Goal: Information Seeking & Learning: Find specific fact

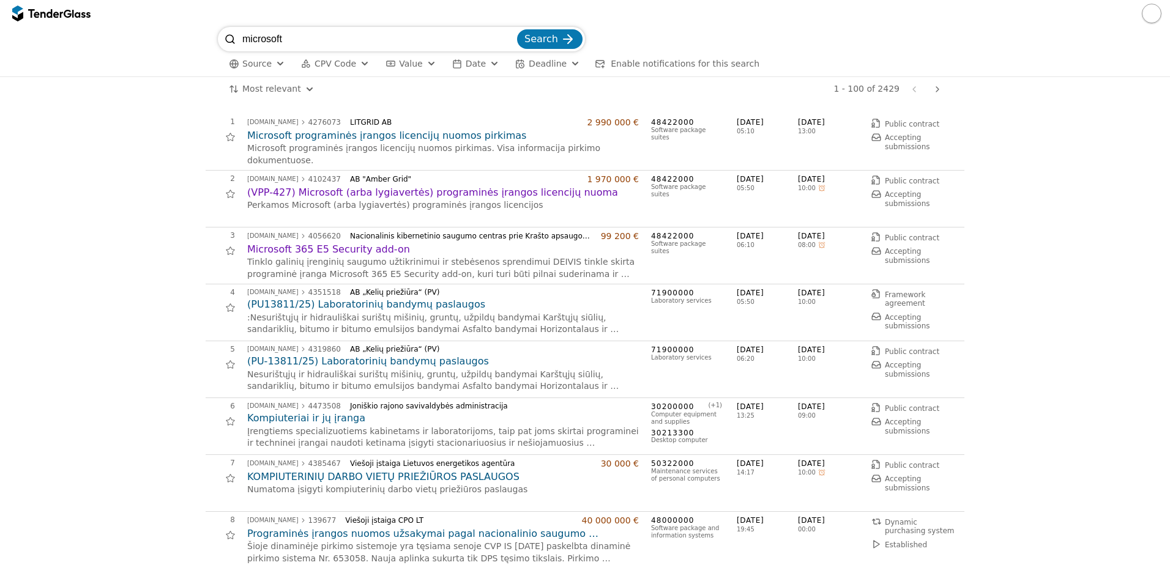
click at [343, 29] on input "microsoft" at bounding box center [378, 39] width 272 height 24
click at [343, 40] on input "microsoft" at bounding box center [378, 39] width 272 height 24
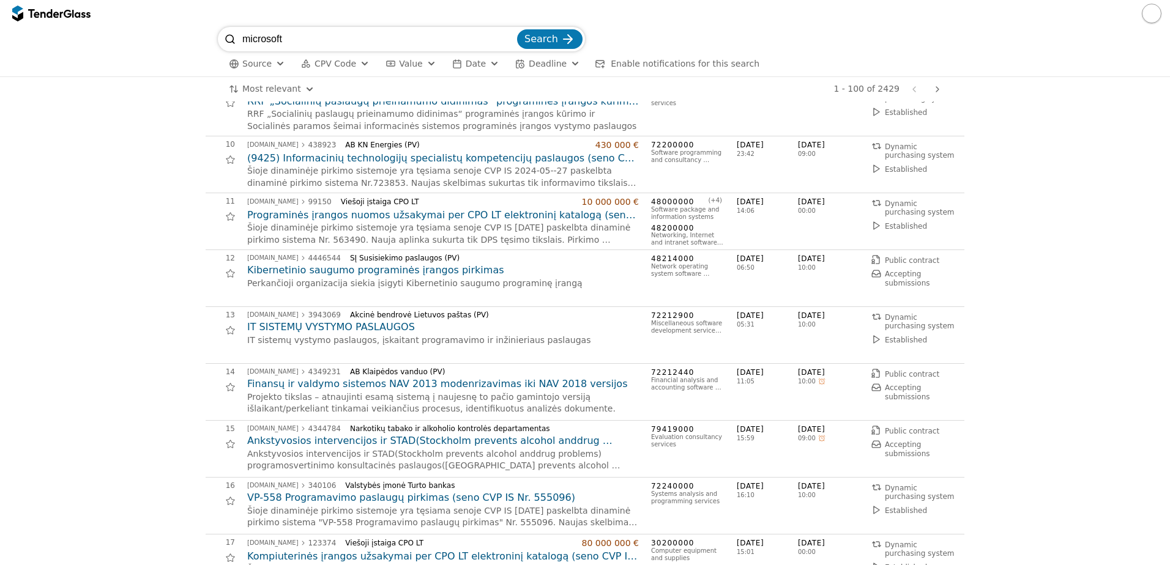
click at [343, 40] on input "microsoft" at bounding box center [378, 39] width 272 height 24
type input "nksc"
click at [517, 29] on button "Search" at bounding box center [549, 39] width 65 height 20
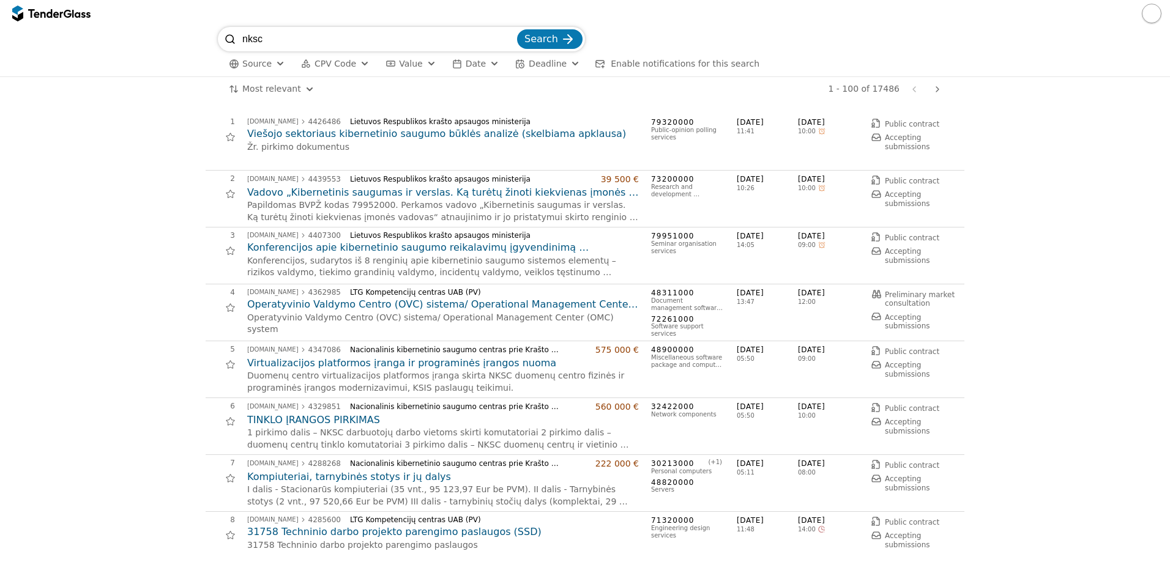
click at [320, 32] on input "nksc" at bounding box center [378, 39] width 272 height 24
paste input "Nacionalinis kibernetinio saugumo centras prie Krašto apsaugos ministerijos"
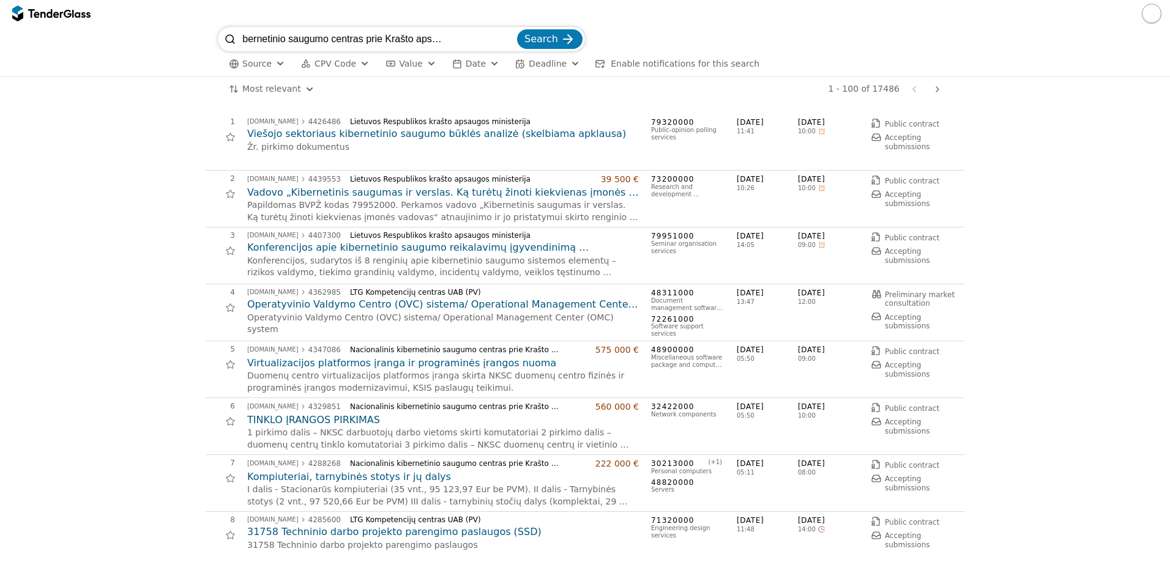
type input "Nacionalinis kibernetinio saugumo centras prie Krašto apsaugos ministerijos"
click at [517, 29] on button "Search" at bounding box center [549, 39] width 65 height 20
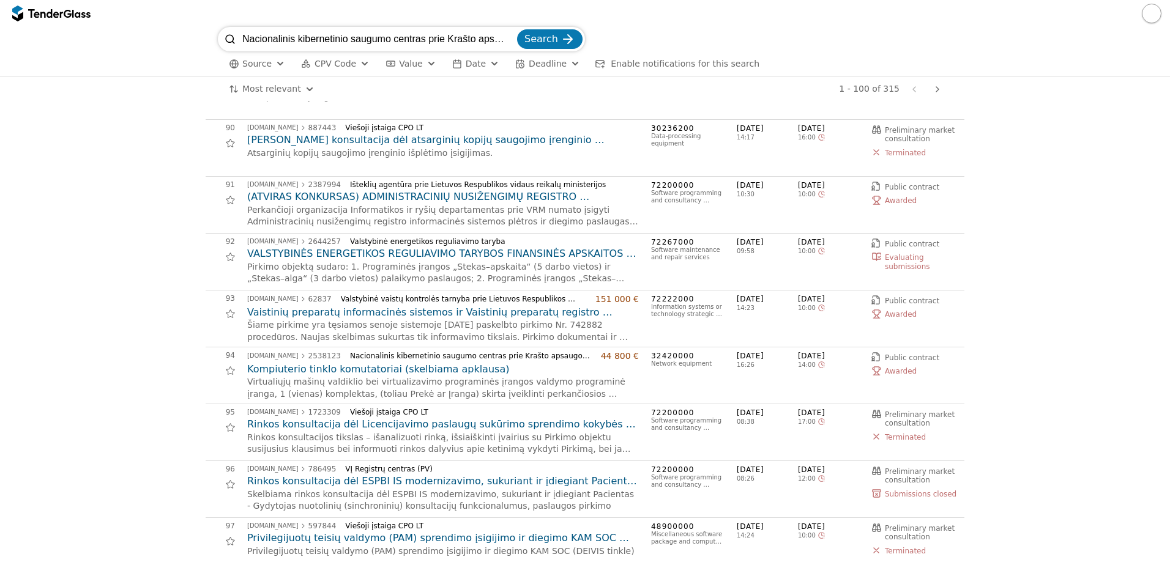
scroll to position [5292, 0]
